Goal: Task Accomplishment & Management: Manage account settings

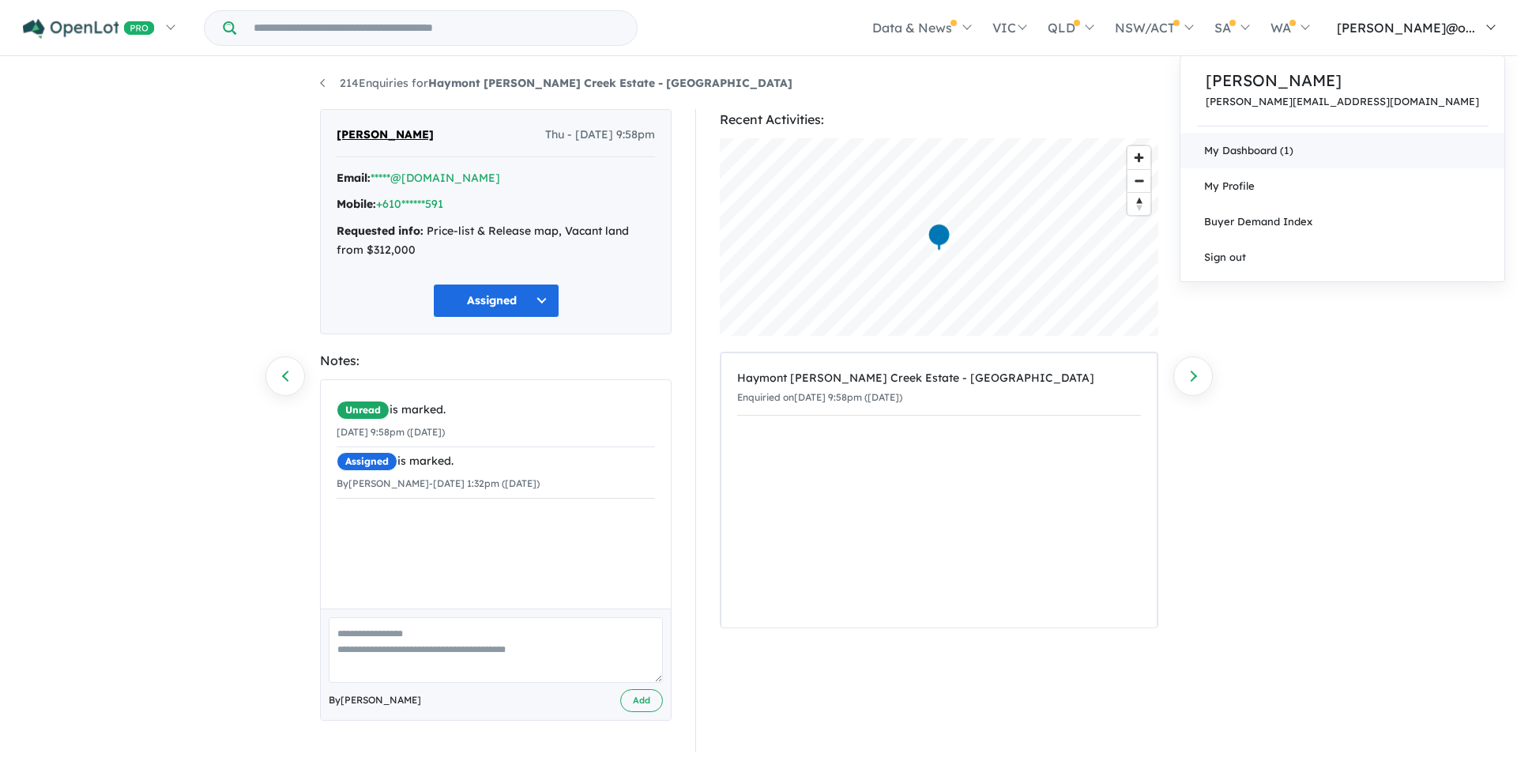
click at [1411, 147] on link "My Dashboard (1)" at bounding box center [1343, 150] width 324 height 36
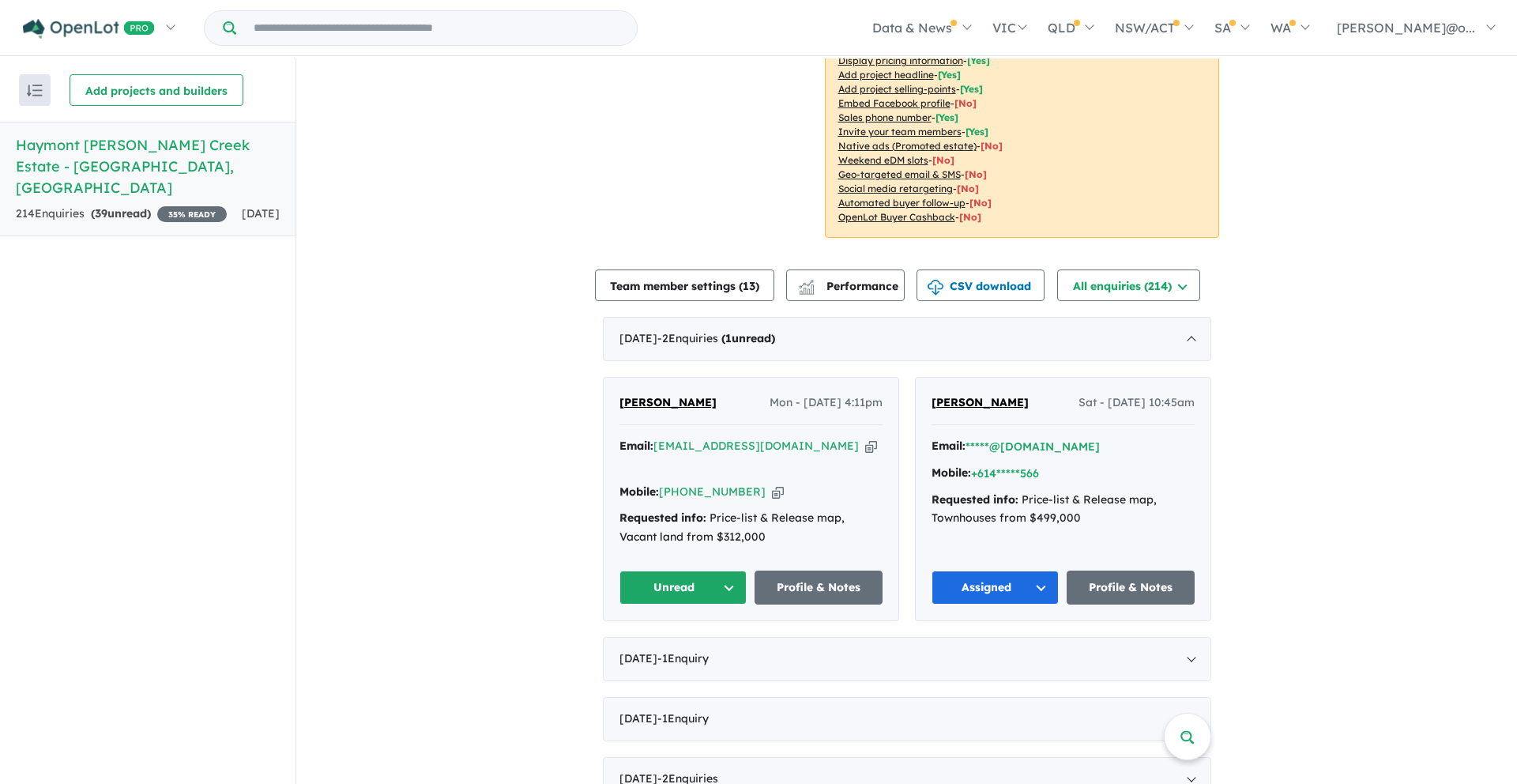
scroll to position [360, 0]
click at [727, 570] on button "Unread" at bounding box center [683, 586] width 128 height 34
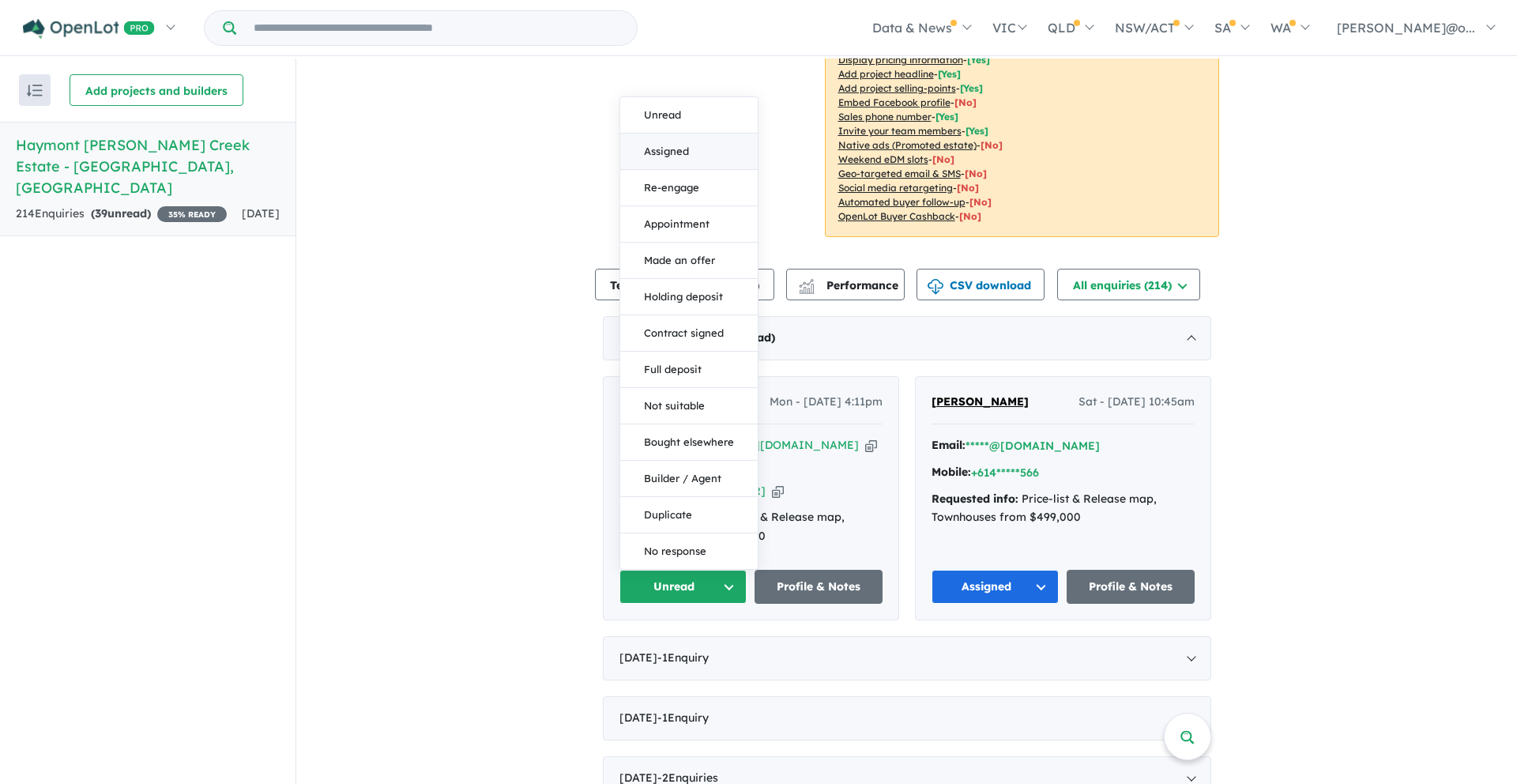
click at [693, 137] on button "Assigned" at bounding box center [689, 152] width 137 height 37
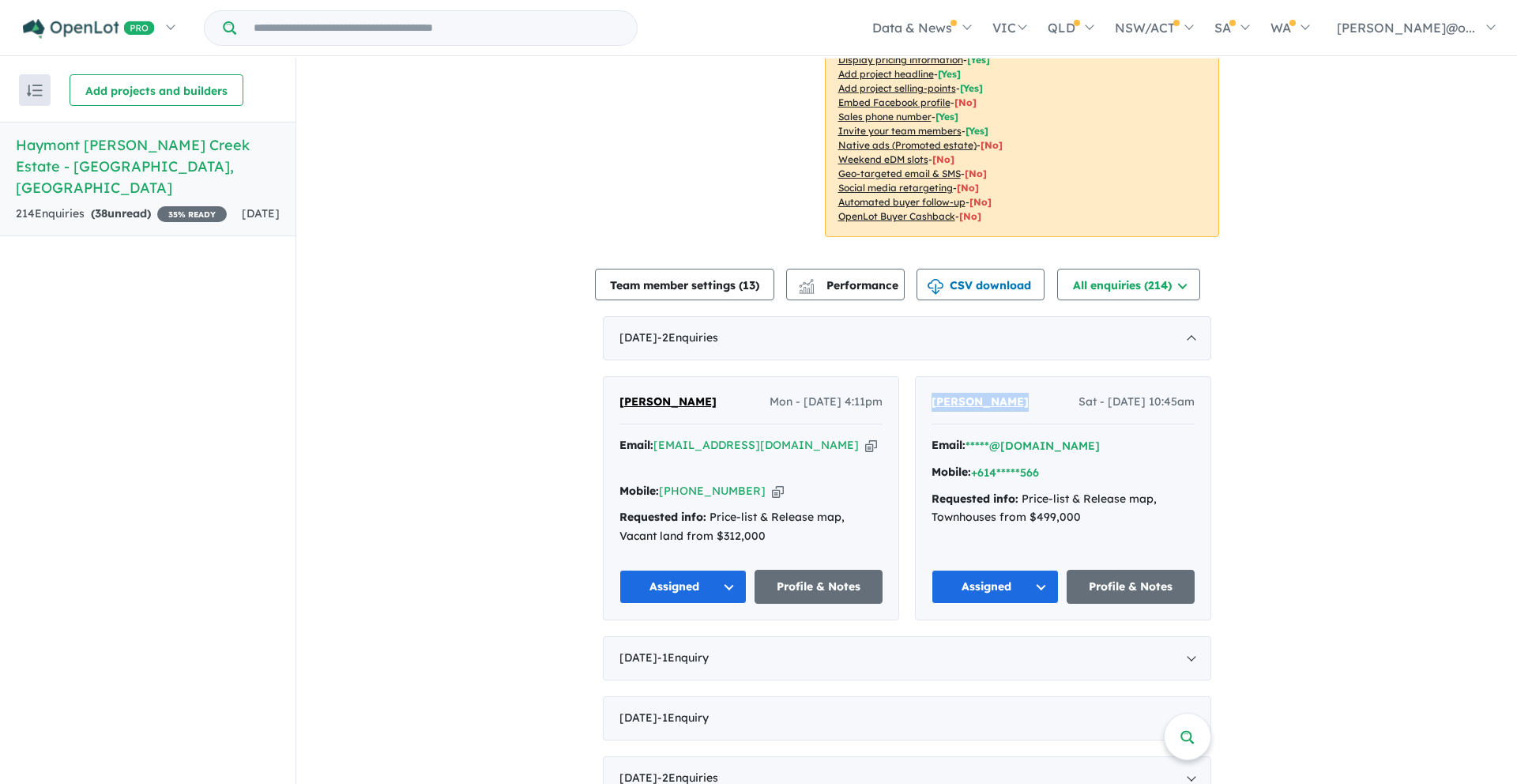
drag, startPoint x: 1009, startPoint y: 402, endPoint x: 956, endPoint y: 408, distance: 53.3
click at [932, 406] on div "[PERSON_NAME] Sat - [DATE] 10:45am" at bounding box center [1063, 408] width 263 height 32
copy span "[PERSON_NAME]"
drag, startPoint x: 679, startPoint y: 405, endPoint x: 612, endPoint y: 405, distance: 67.0
click at [612, 405] on div "[PERSON_NAME] - [DATE] 4:11pm Email: [EMAIL_ADDRESS][DOMAIN_NAME] Copied! Mobil…" at bounding box center [751, 497] width 295 height 243
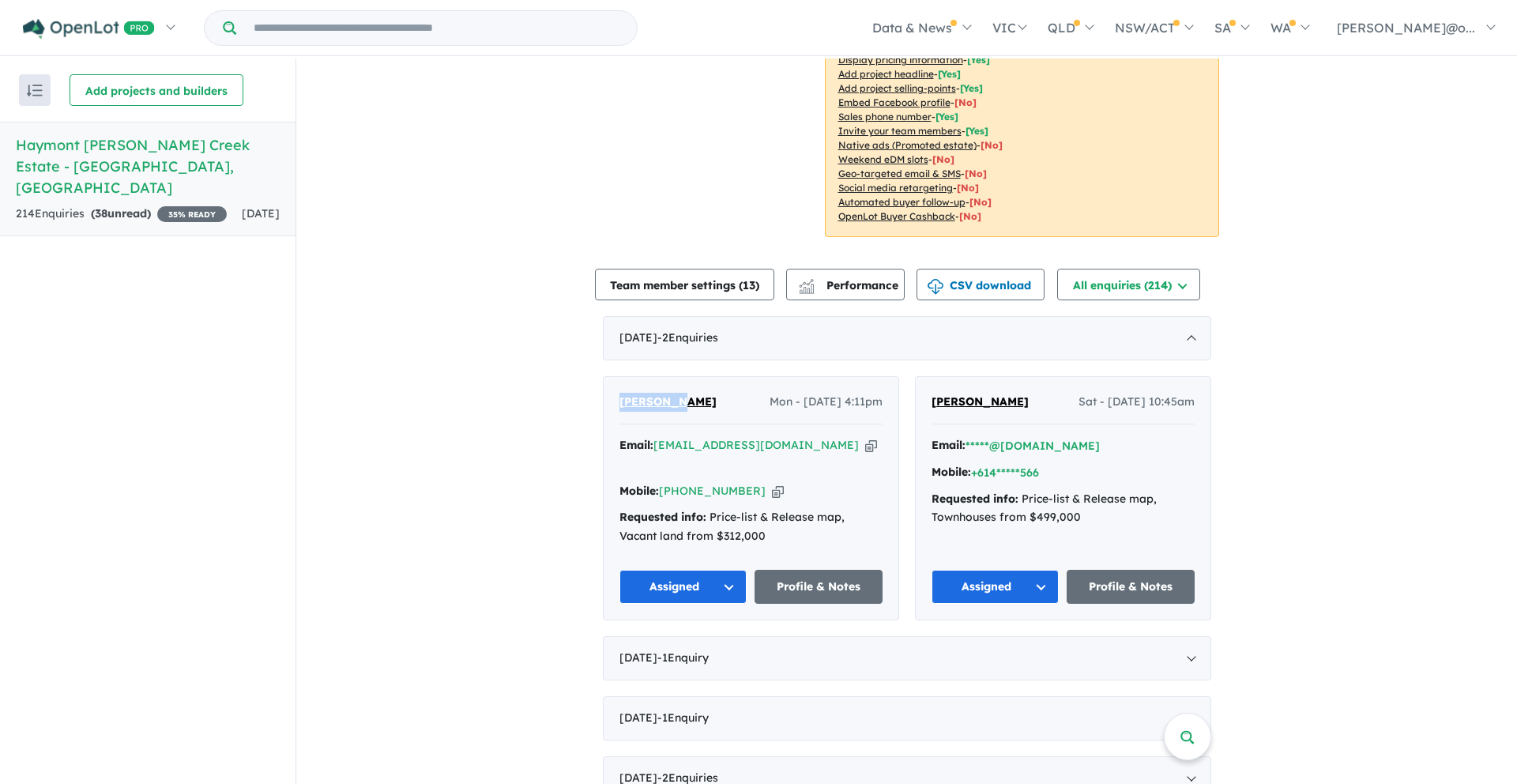
copy span "[PERSON_NAME]"
click at [865, 448] on icon "button" at bounding box center [870, 445] width 12 height 16
copy span "[PERSON_NAME]"
click at [772, 483] on icon "button" at bounding box center [778, 491] width 12 height 16
copy span "Leah Giel"
